Goal: Task Accomplishment & Management: Use online tool/utility

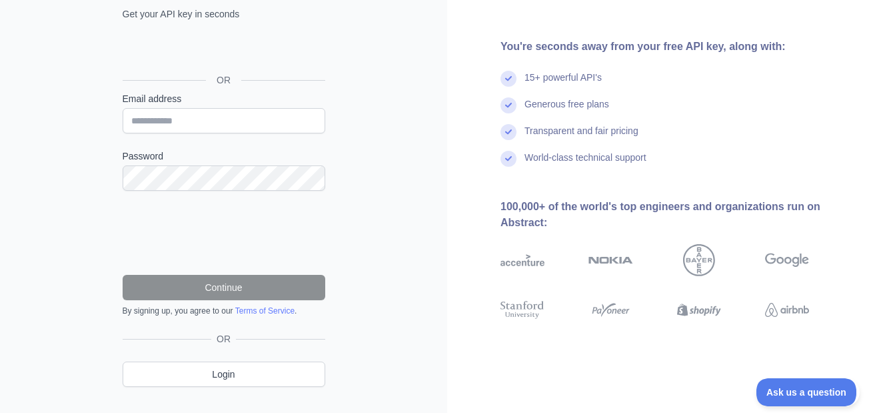
scroll to position [29, 0]
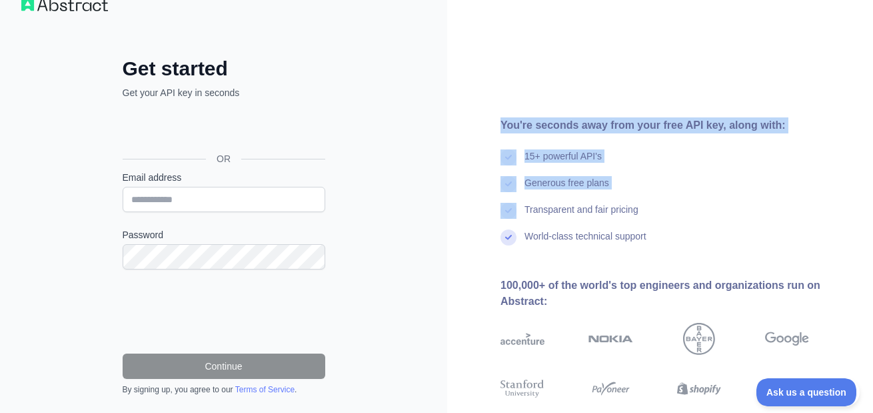
drag, startPoint x: 492, startPoint y: 123, endPoint x: 551, endPoint y: 247, distance: 138.1
click at [551, 247] on div "You're seconds away from your free API key, along with: 15+ powerful API's Gene…" at bounding box center [660, 245] width 426 height 256
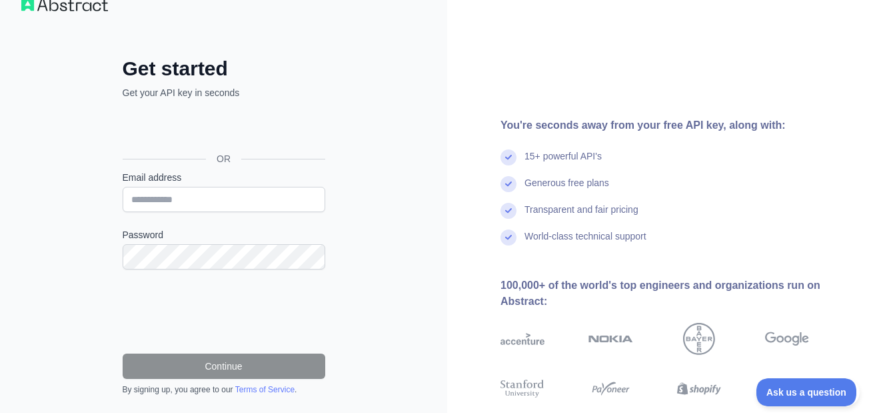
click at [583, 257] on div "You're seconds away from your free API key, along with: 15+ powerful API's Gene…" at bounding box center [660, 245] width 426 height 256
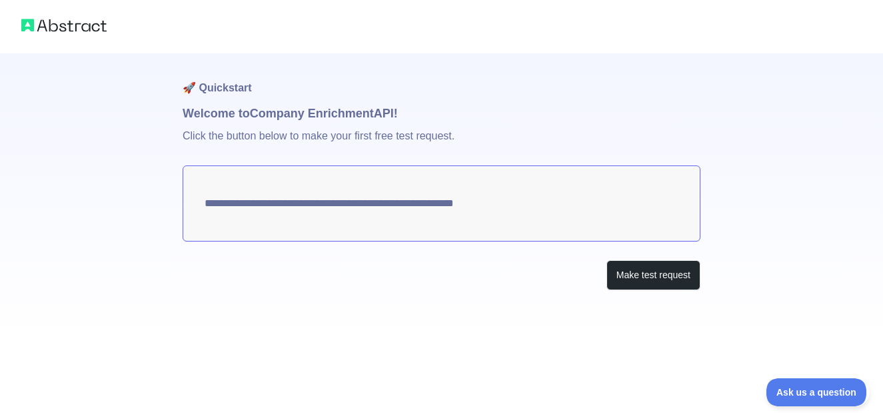
click at [362, 213] on textarea "**********" at bounding box center [442, 203] width 518 height 76
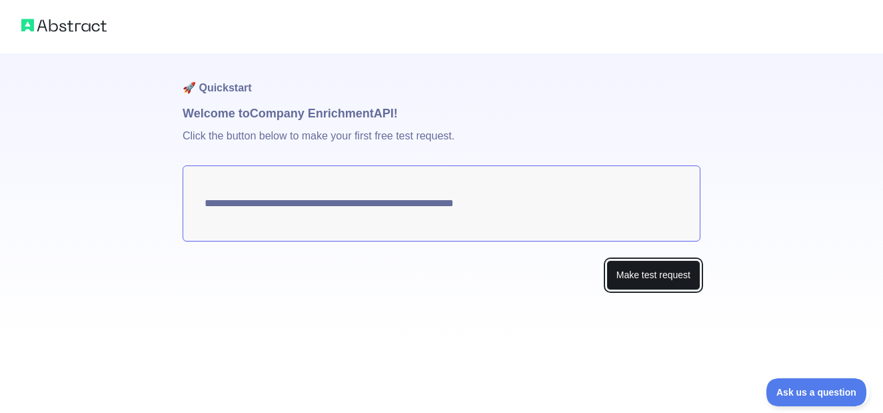
click at [662, 277] on button "Make test request" at bounding box center [654, 275] width 94 height 30
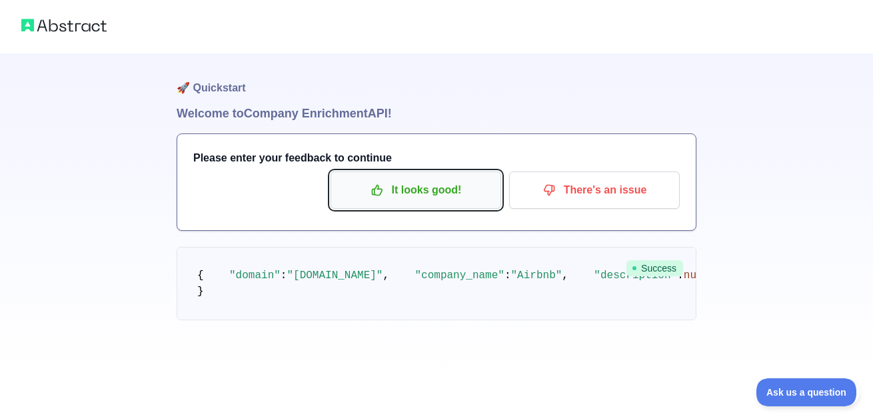
click at [399, 193] on p "It looks good!" at bounding box center [416, 190] width 151 height 23
